Goal: Information Seeking & Learning: Compare options

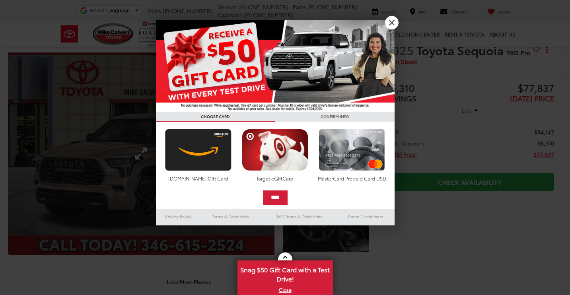
scroll to position [16, 0]
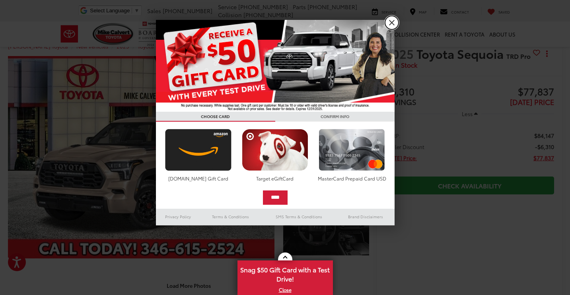
click at [391, 24] on link "X" at bounding box center [392, 23] width 14 height 14
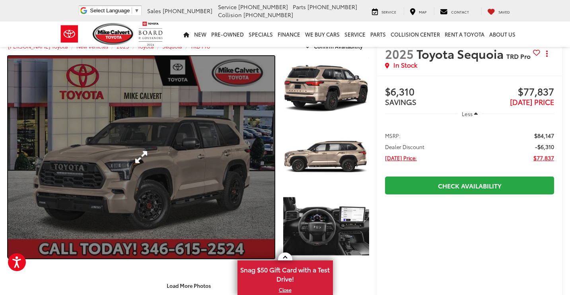
click at [173, 169] on link "Expand Photo 0" at bounding box center [141, 157] width 267 height 202
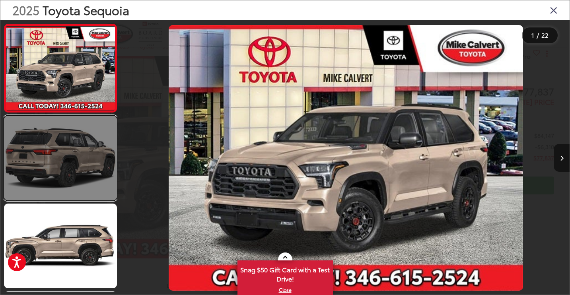
click at [92, 156] on link at bounding box center [60, 158] width 113 height 85
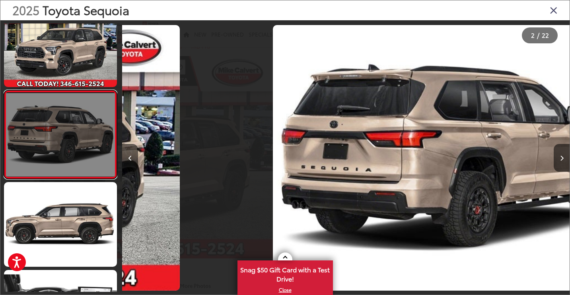
scroll to position [0, 448]
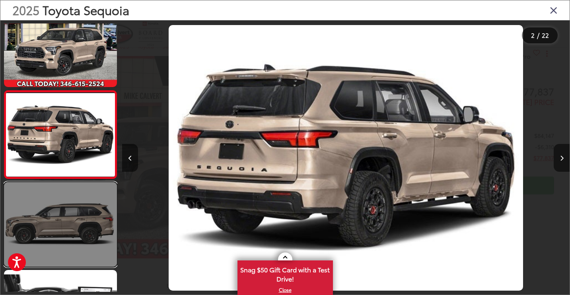
click at [82, 212] on link at bounding box center [60, 224] width 113 height 85
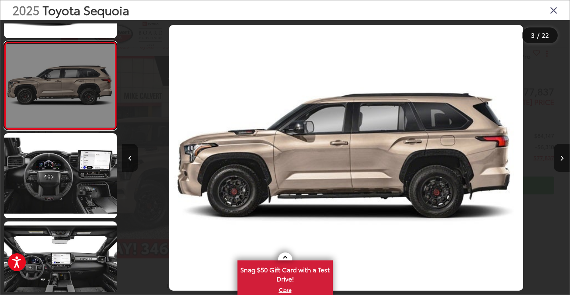
scroll to position [161, 0]
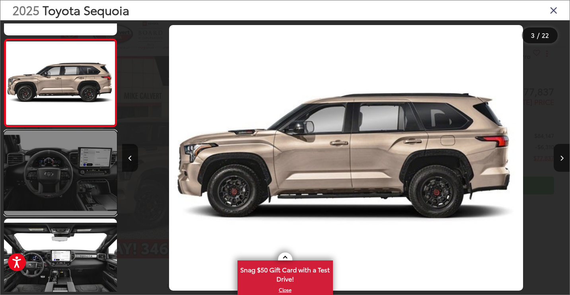
click at [82, 167] on link at bounding box center [60, 172] width 113 height 85
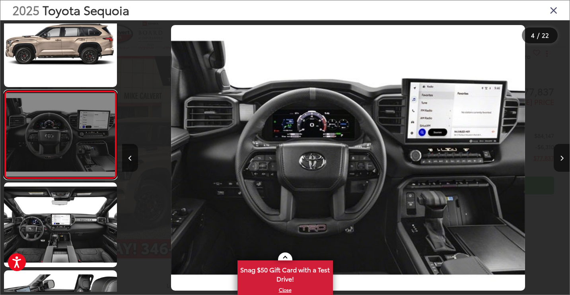
scroll to position [0, 1342]
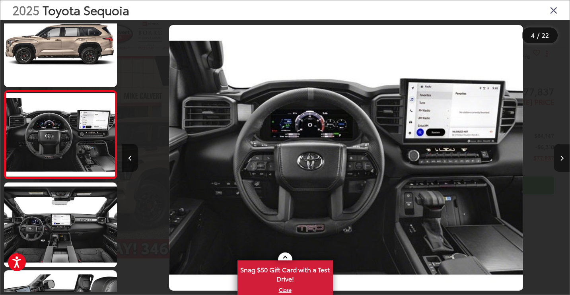
click at [564, 160] on button "Next image" at bounding box center [562, 158] width 16 height 28
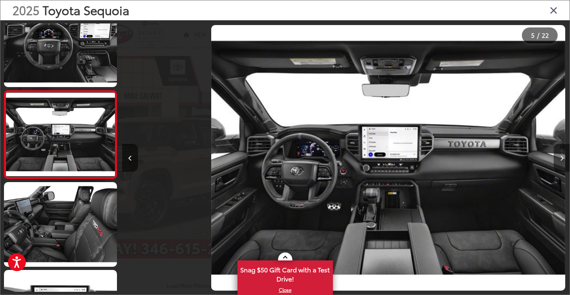
scroll to position [0, 1790]
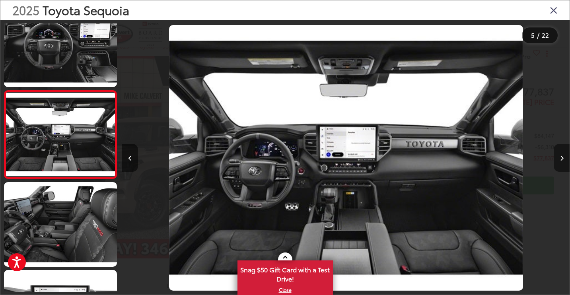
click at [564, 160] on button "Next image" at bounding box center [562, 158] width 16 height 28
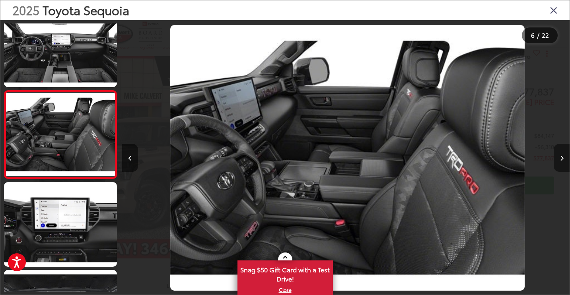
scroll to position [0, 2237]
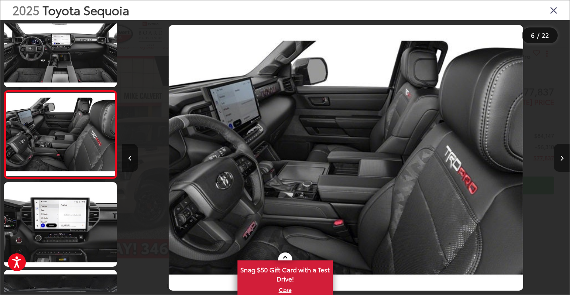
click at [564, 160] on button "Next image" at bounding box center [562, 158] width 16 height 28
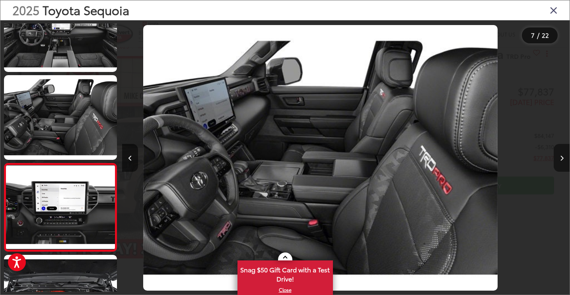
scroll to position [0, 0]
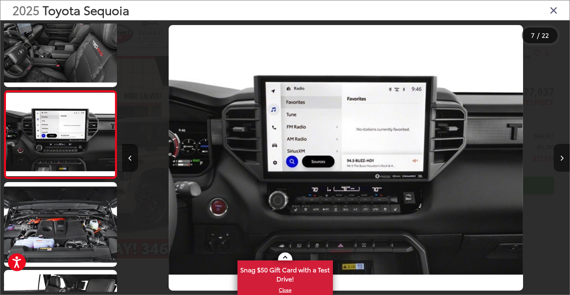
click at [564, 159] on button "Next image" at bounding box center [562, 158] width 16 height 28
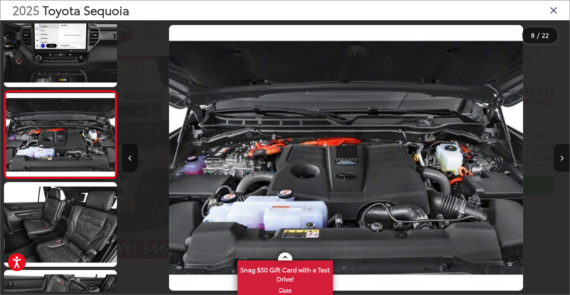
click at [564, 159] on button "Next image" at bounding box center [562, 158] width 16 height 28
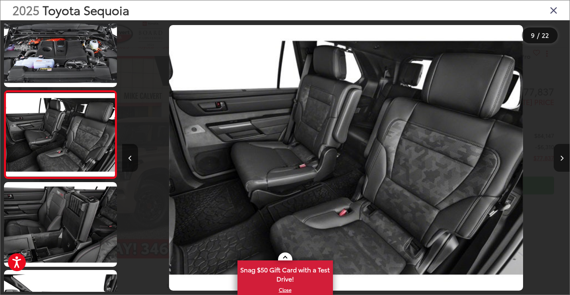
click at [564, 159] on button "Next image" at bounding box center [562, 158] width 16 height 28
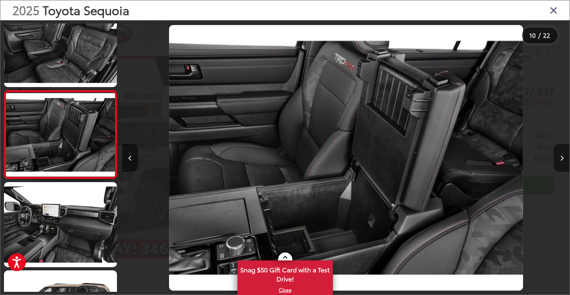
click at [564, 160] on button "Next image" at bounding box center [562, 158] width 16 height 28
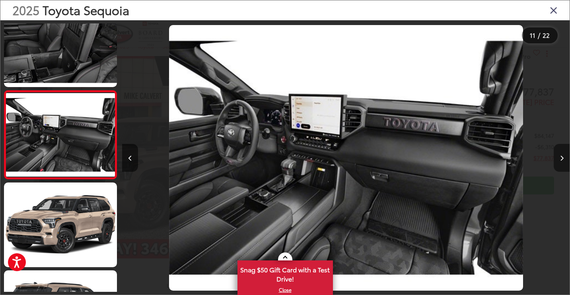
click at [564, 160] on button "Next image" at bounding box center [562, 158] width 16 height 28
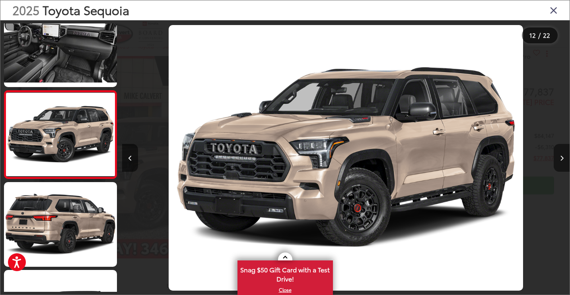
click at [564, 160] on button "Next image" at bounding box center [562, 158] width 16 height 28
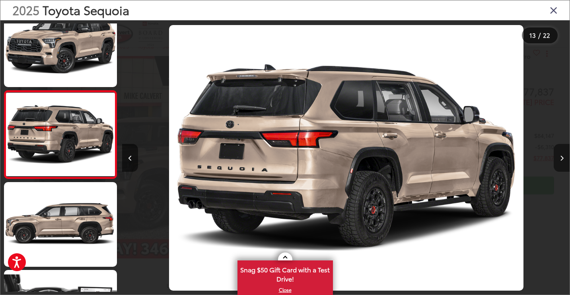
click at [564, 160] on button "Next image" at bounding box center [562, 158] width 16 height 28
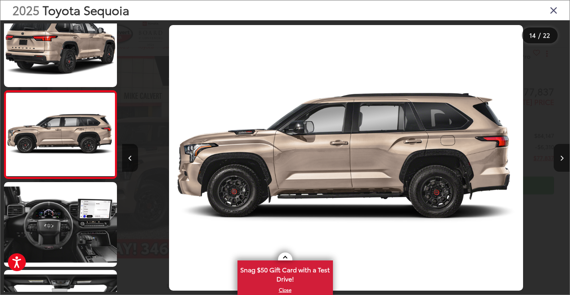
click at [564, 160] on button "Next image" at bounding box center [562, 158] width 16 height 28
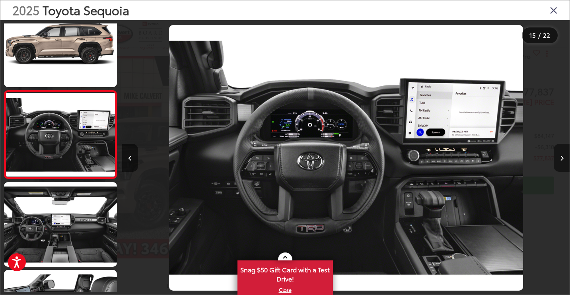
click at [564, 160] on button "Next image" at bounding box center [562, 158] width 16 height 28
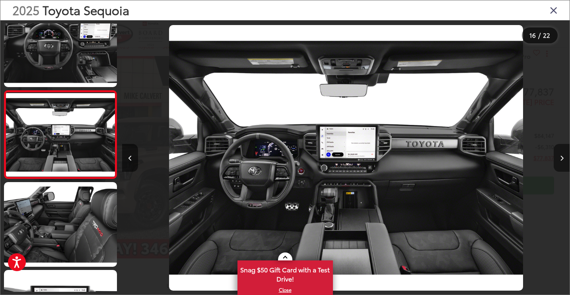
click at [564, 160] on button "Next image" at bounding box center [562, 158] width 16 height 28
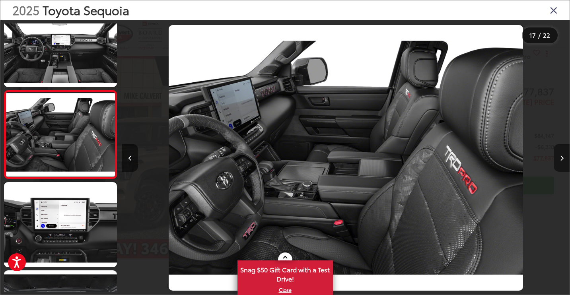
click at [564, 160] on button "Next image" at bounding box center [562, 158] width 16 height 28
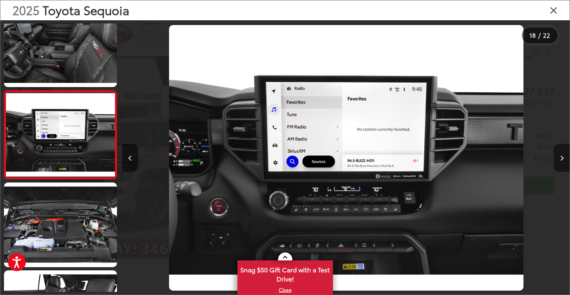
click at [564, 160] on button "Next image" at bounding box center [562, 158] width 16 height 28
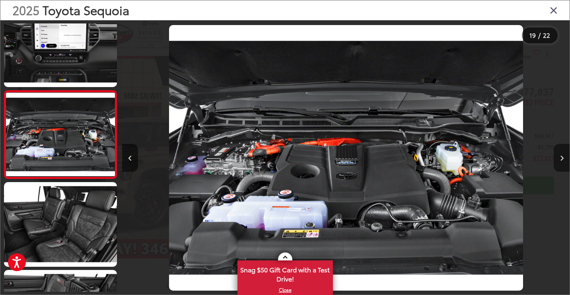
click at [564, 160] on button "Next image" at bounding box center [562, 158] width 16 height 28
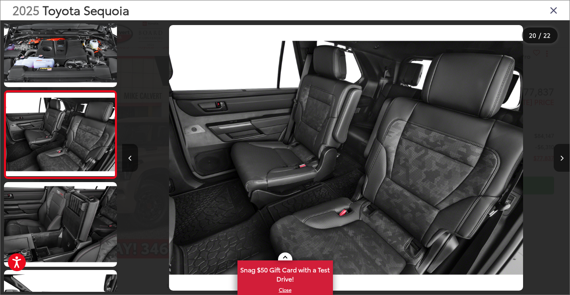
click at [564, 160] on button "Next image" at bounding box center [562, 158] width 16 height 28
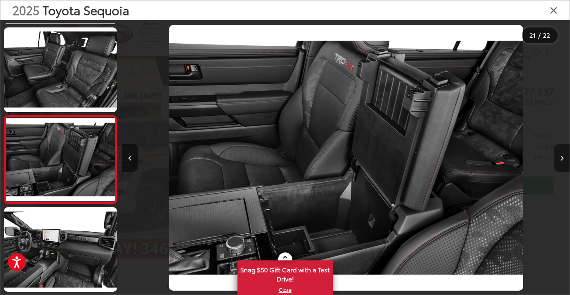
click at [564, 160] on button "Next image" at bounding box center [562, 158] width 16 height 28
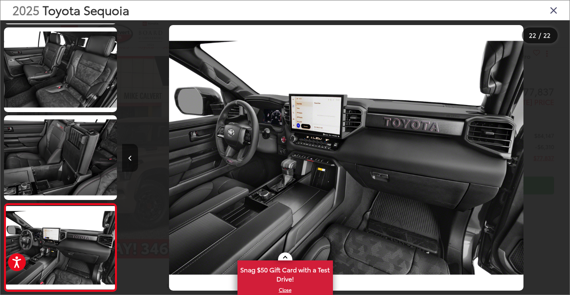
click at [551, 9] on icon "Close gallery" at bounding box center [554, 10] width 8 height 10
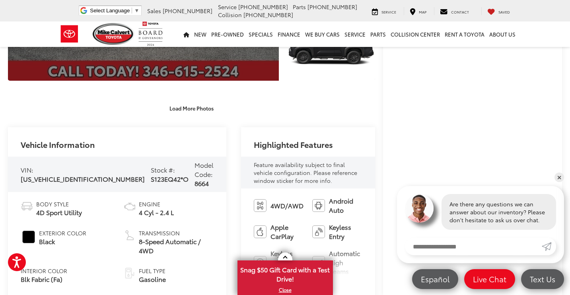
scroll to position [36, 0]
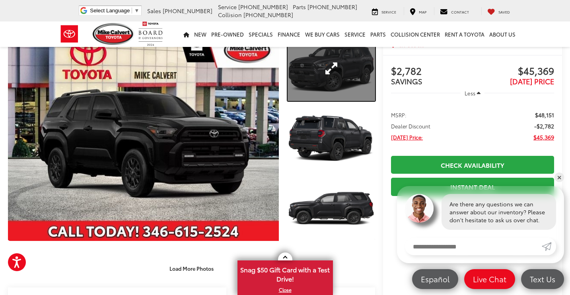
click at [300, 70] on link "Expand Photo 1" at bounding box center [332, 68] width 88 height 66
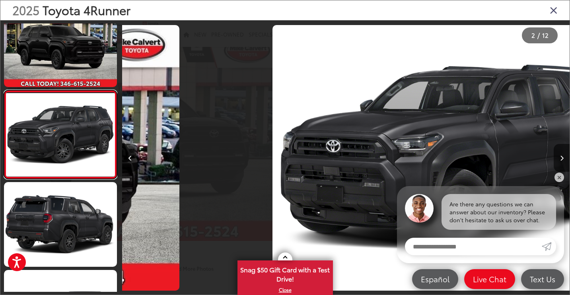
scroll to position [0, 448]
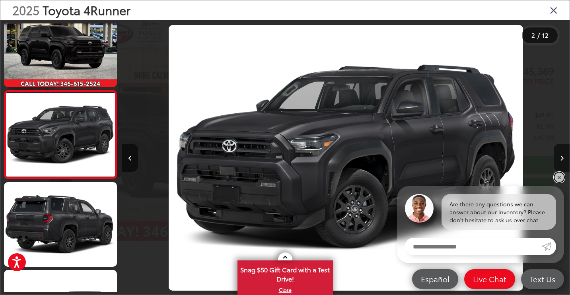
click at [558, 175] on link "✕" at bounding box center [560, 178] width 10 height 10
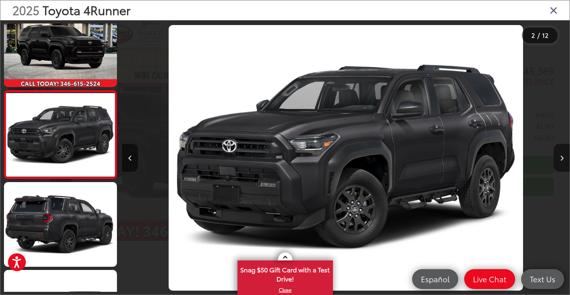
click at [560, 156] on icon "Next image" at bounding box center [562, 159] width 4 height 6
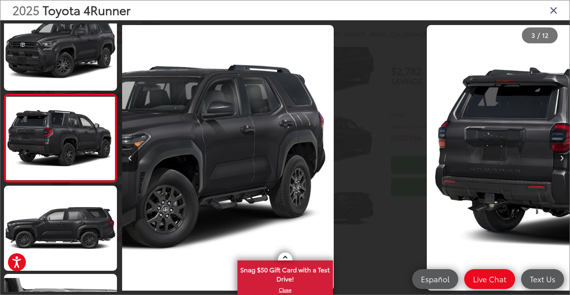
scroll to position [109, 0]
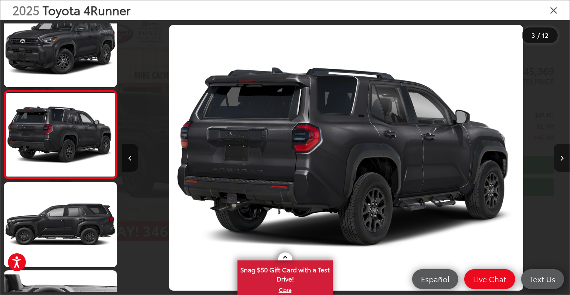
click at [560, 156] on icon "Next image" at bounding box center [562, 159] width 4 height 6
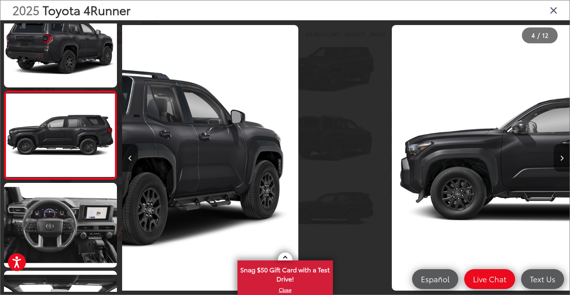
scroll to position [197, 0]
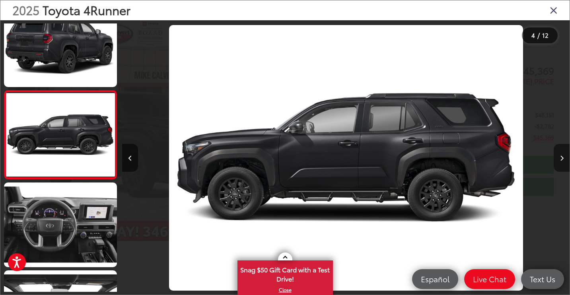
click at [560, 156] on icon "Next image" at bounding box center [562, 159] width 4 height 6
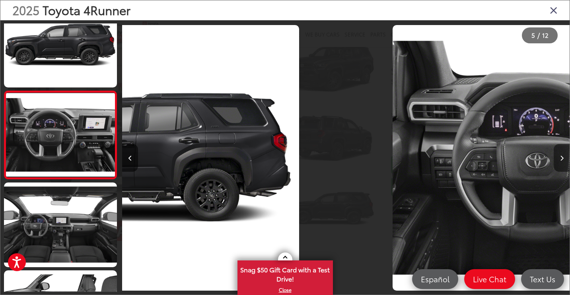
scroll to position [286, 0]
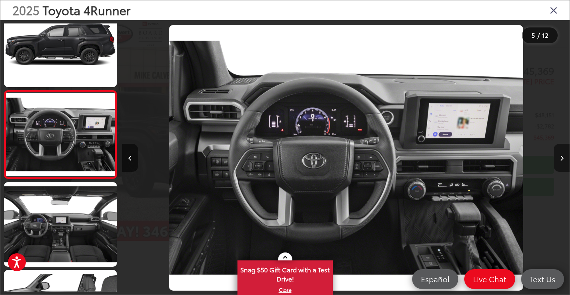
click at [560, 156] on icon "Next image" at bounding box center [562, 159] width 4 height 6
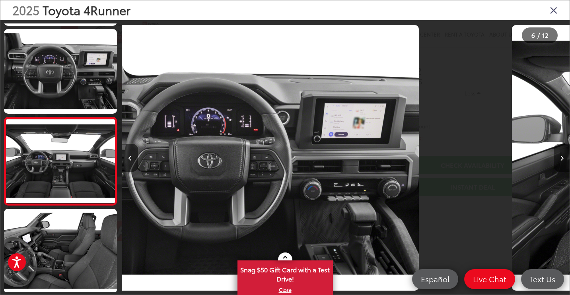
scroll to position [0, 0]
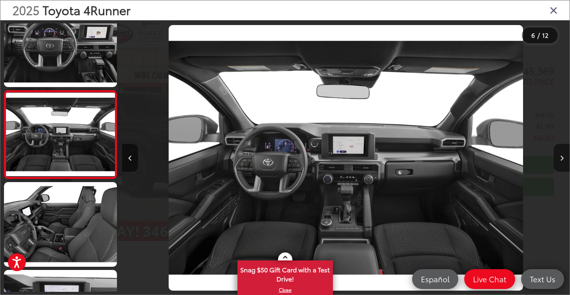
click at [560, 156] on icon "Next image" at bounding box center [562, 159] width 4 height 6
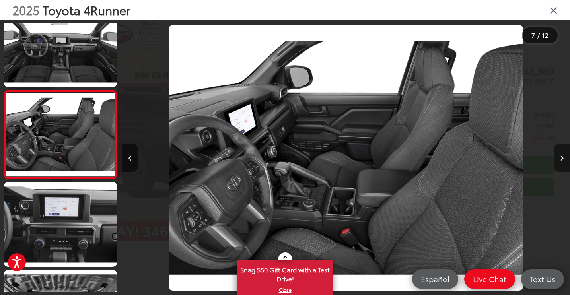
click at [560, 156] on icon "Next image" at bounding box center [562, 159] width 4 height 6
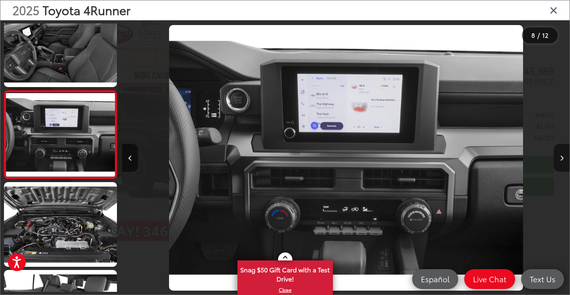
click at [560, 156] on icon "Next image" at bounding box center [562, 159] width 4 height 6
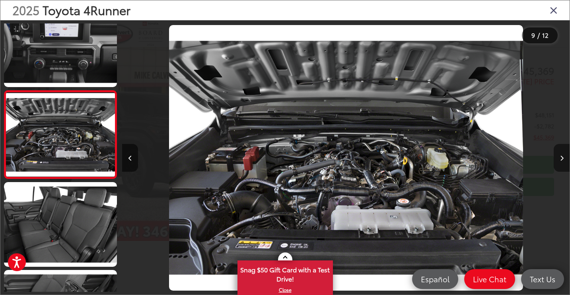
click at [560, 156] on icon "Next image" at bounding box center [562, 159] width 4 height 6
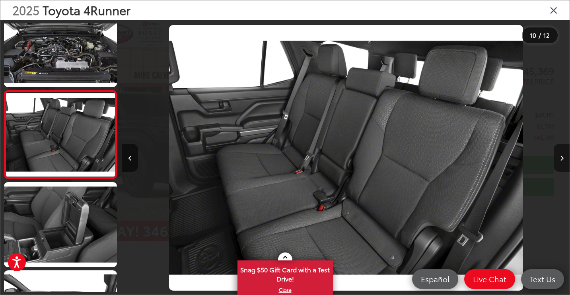
click at [560, 156] on icon "Next image" at bounding box center [562, 159] width 4 height 6
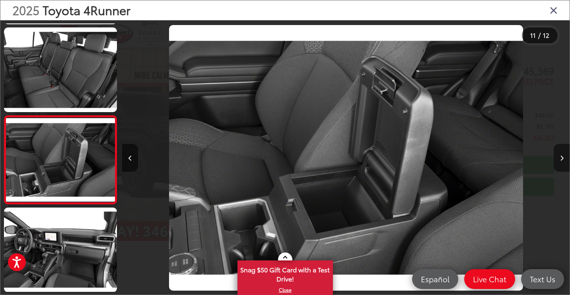
click at [560, 156] on icon "Next image" at bounding box center [562, 159] width 4 height 6
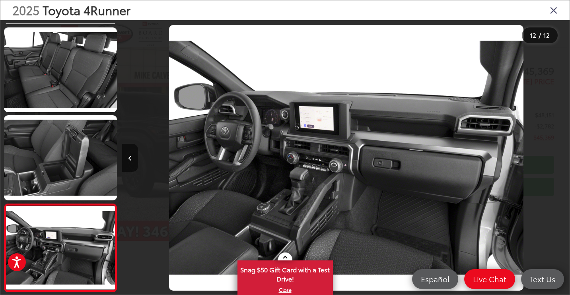
click at [560, 156] on div at bounding box center [514, 157] width 112 height 275
click at [551, 10] on icon "Close gallery" at bounding box center [554, 10] width 8 height 10
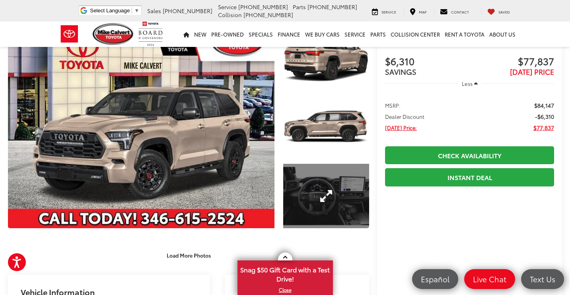
scroll to position [36, 0]
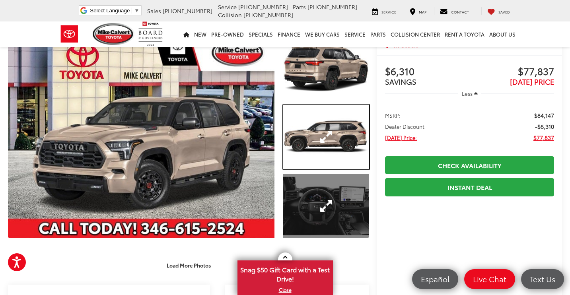
click at [338, 127] on link "Expand Photo 2" at bounding box center [326, 137] width 86 height 64
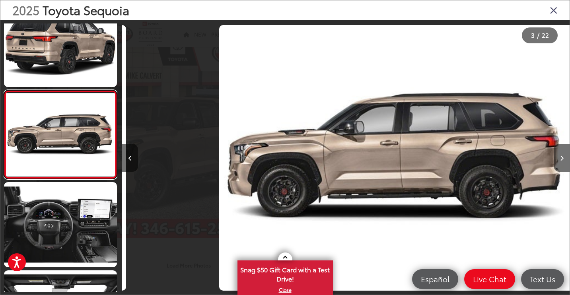
scroll to position [0, 895]
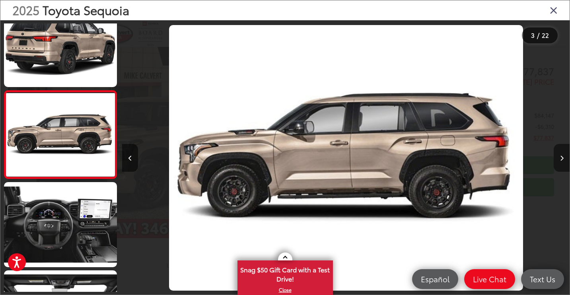
click at [569, 160] on button "Next image" at bounding box center [562, 158] width 16 height 28
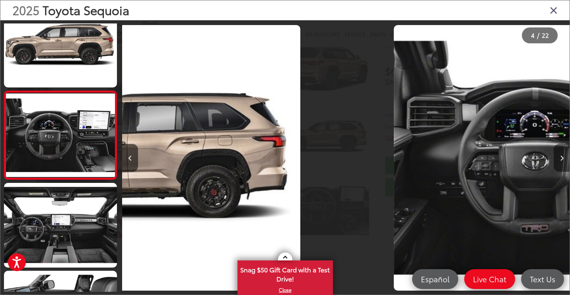
scroll to position [197, 0]
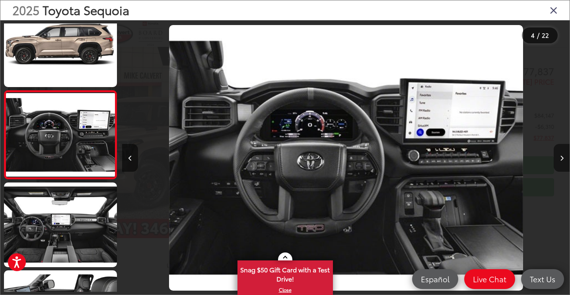
click at [569, 160] on button "Next image" at bounding box center [562, 158] width 16 height 28
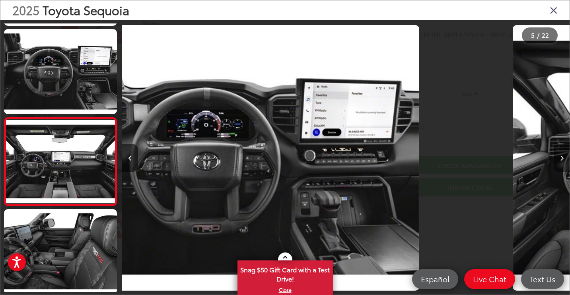
scroll to position [286, 0]
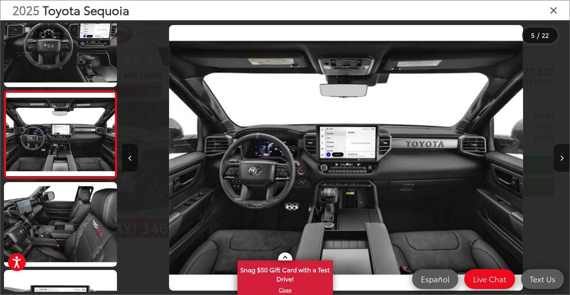
click at [569, 160] on button "Next image" at bounding box center [562, 158] width 16 height 28
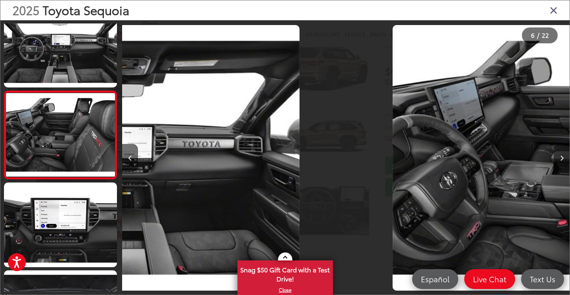
scroll to position [374, 0]
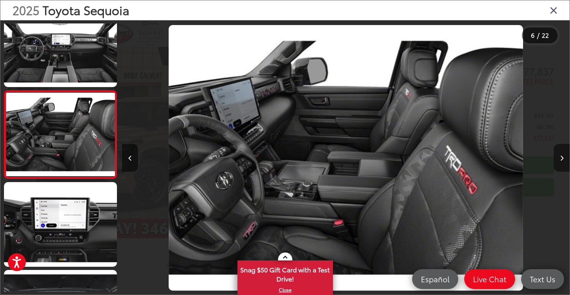
click at [569, 160] on button "Next image" at bounding box center [562, 158] width 16 height 28
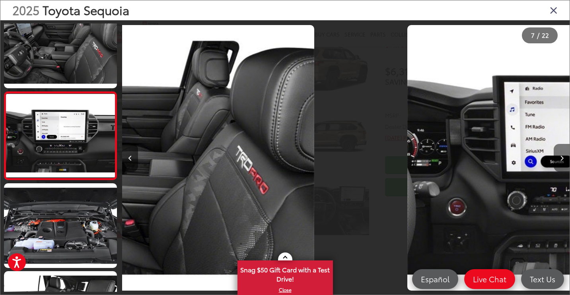
scroll to position [461, 0]
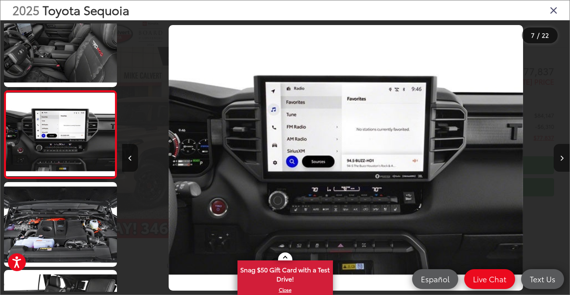
click at [569, 160] on button "Next image" at bounding box center [562, 158] width 16 height 28
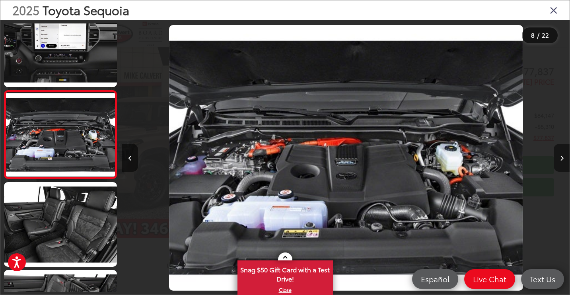
click at [569, 160] on button "Next image" at bounding box center [562, 158] width 16 height 28
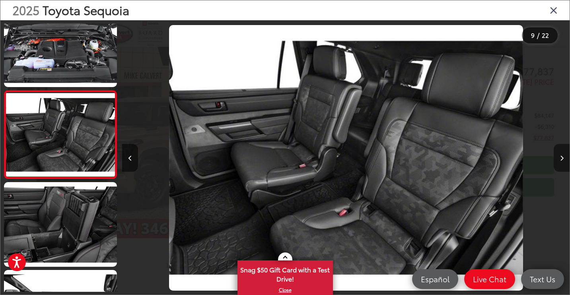
click at [569, 160] on button "Next image" at bounding box center [562, 158] width 16 height 28
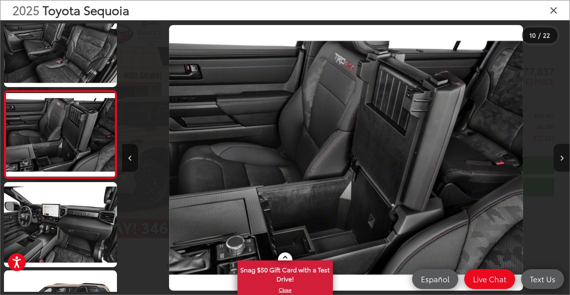
click at [569, 160] on button "Next image" at bounding box center [562, 158] width 16 height 28
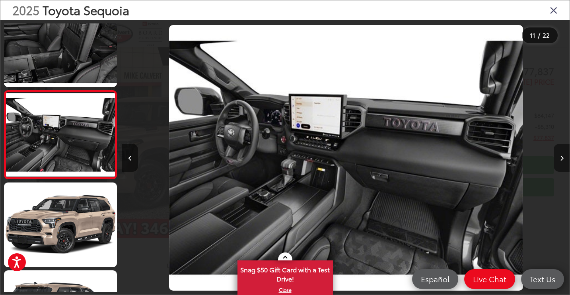
click at [569, 160] on button "Next image" at bounding box center [562, 158] width 16 height 28
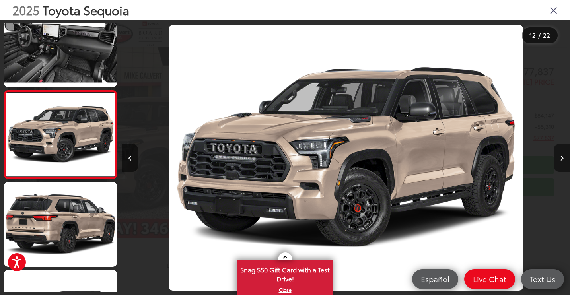
click at [569, 160] on button "Next image" at bounding box center [562, 158] width 16 height 28
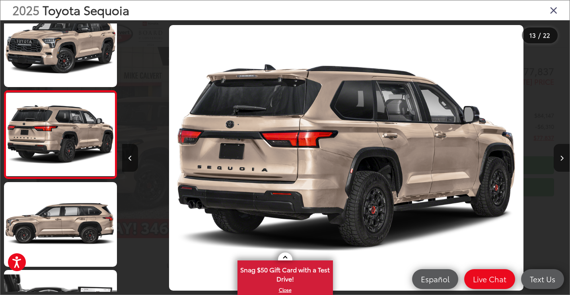
click at [569, 160] on button "Next image" at bounding box center [562, 158] width 16 height 28
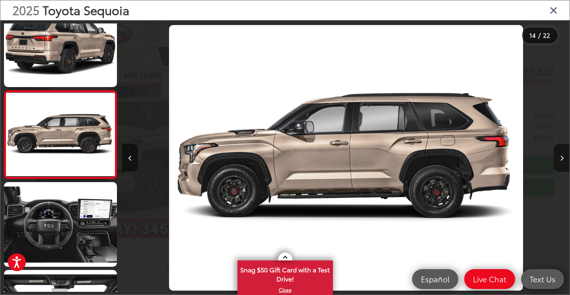
click at [569, 160] on button "Next image" at bounding box center [562, 158] width 16 height 28
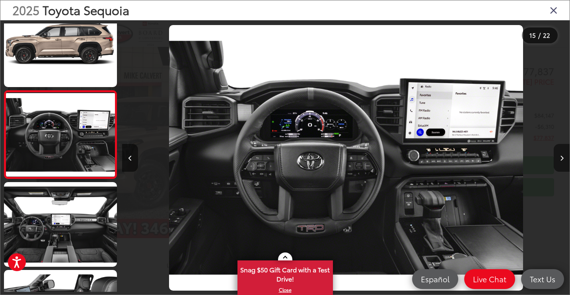
click at [569, 160] on button "Next image" at bounding box center [562, 158] width 16 height 28
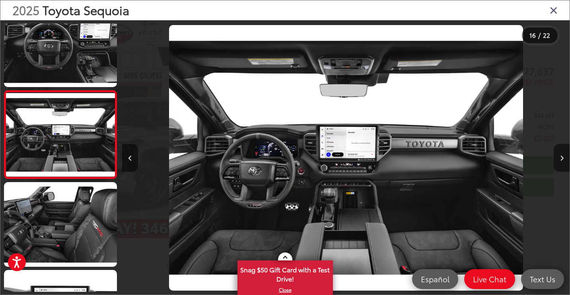
click at [566, 161] on button "Next image" at bounding box center [562, 158] width 16 height 28
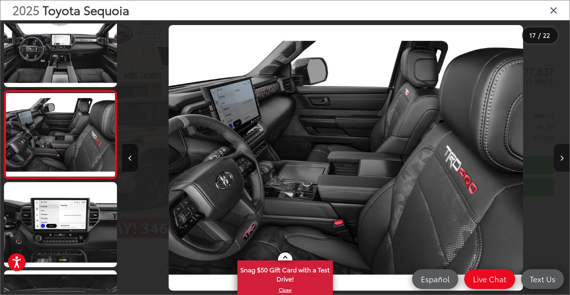
click at [566, 161] on button "Next image" at bounding box center [562, 158] width 16 height 28
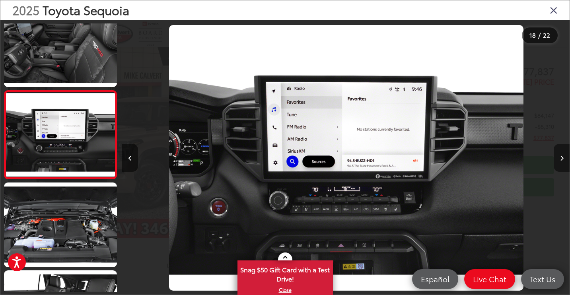
click at [566, 161] on button "Next image" at bounding box center [562, 158] width 16 height 28
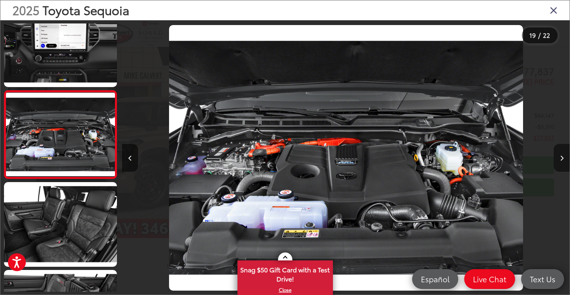
click at [566, 161] on button "Next image" at bounding box center [562, 158] width 16 height 28
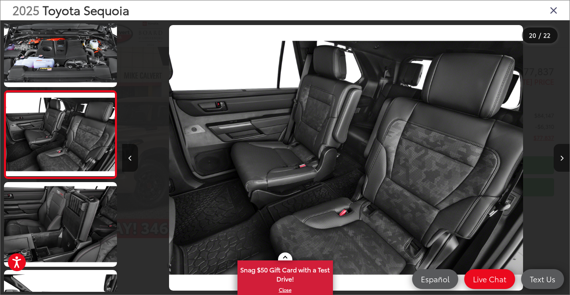
click at [566, 161] on button "Next image" at bounding box center [562, 158] width 16 height 28
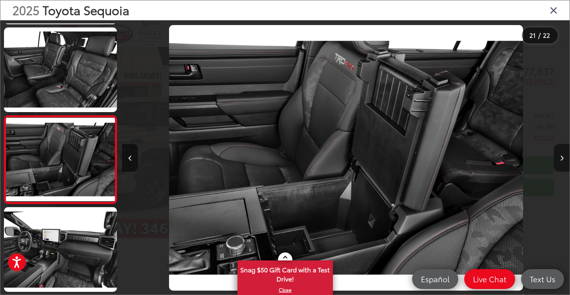
click at [566, 161] on button "Next image" at bounding box center [562, 158] width 16 height 28
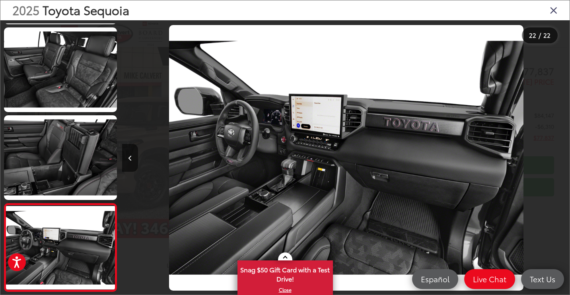
click at [566, 161] on div at bounding box center [514, 157] width 112 height 275
click at [555, 10] on icon "Close gallery" at bounding box center [554, 10] width 8 height 10
